Goal: Find specific page/section: Find specific page/section

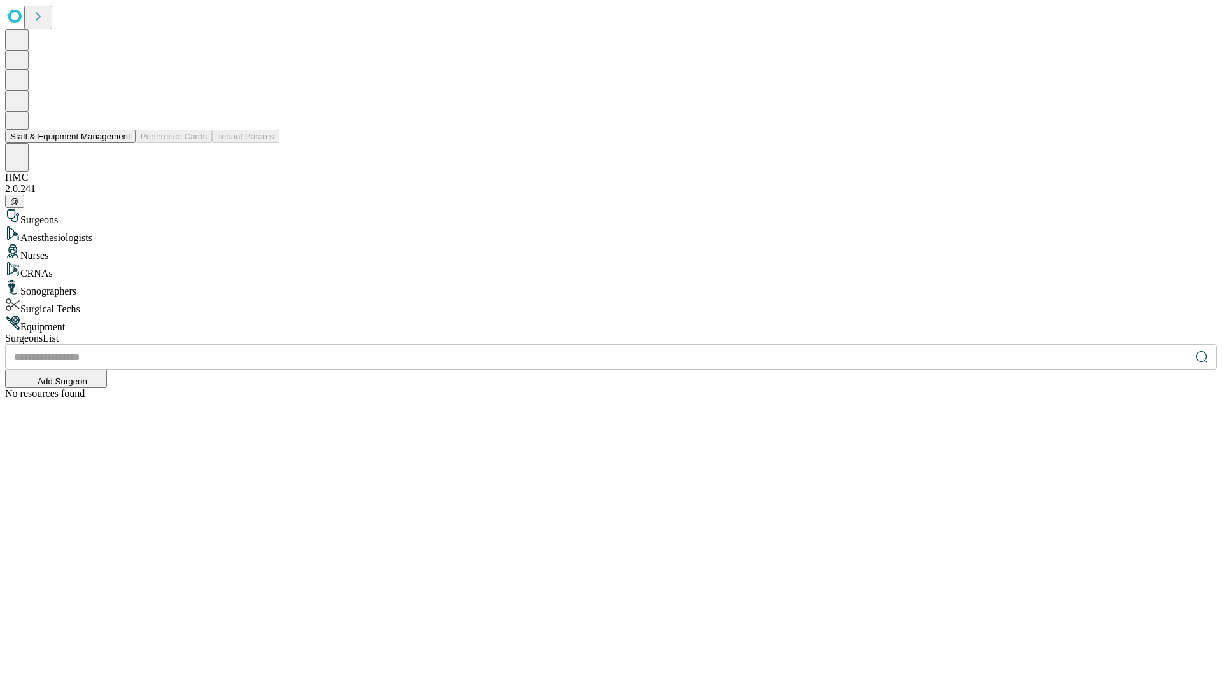
click at [122, 143] on button "Staff & Equipment Management" at bounding box center [70, 136] width 130 height 13
